Goal: Task Accomplishment & Management: Use online tool/utility

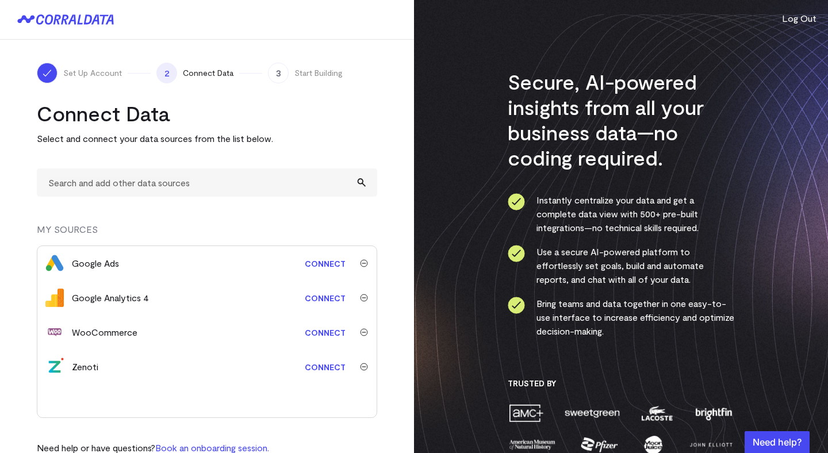
click at [134, 33] on div at bounding box center [207, 20] width 414 height 40
